Goal: Navigation & Orientation: Find specific page/section

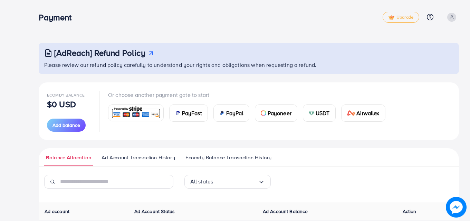
click at [453, 16] on icon at bounding box center [451, 17] width 5 height 5
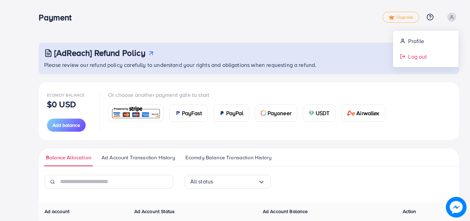
click at [419, 57] on span "Log out" at bounding box center [417, 56] width 19 height 8
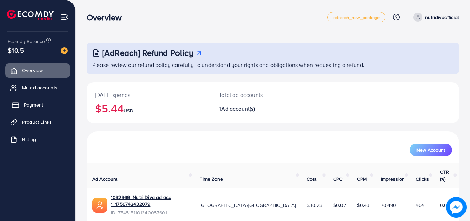
click at [24, 108] on span "Payment" at bounding box center [33, 104] width 19 height 7
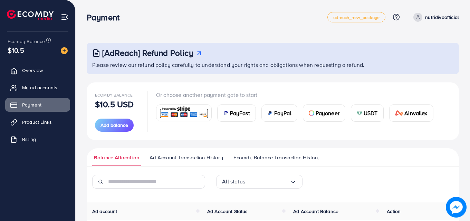
scroll to position [77, 0]
